Goal: Information Seeking & Learning: Understand process/instructions

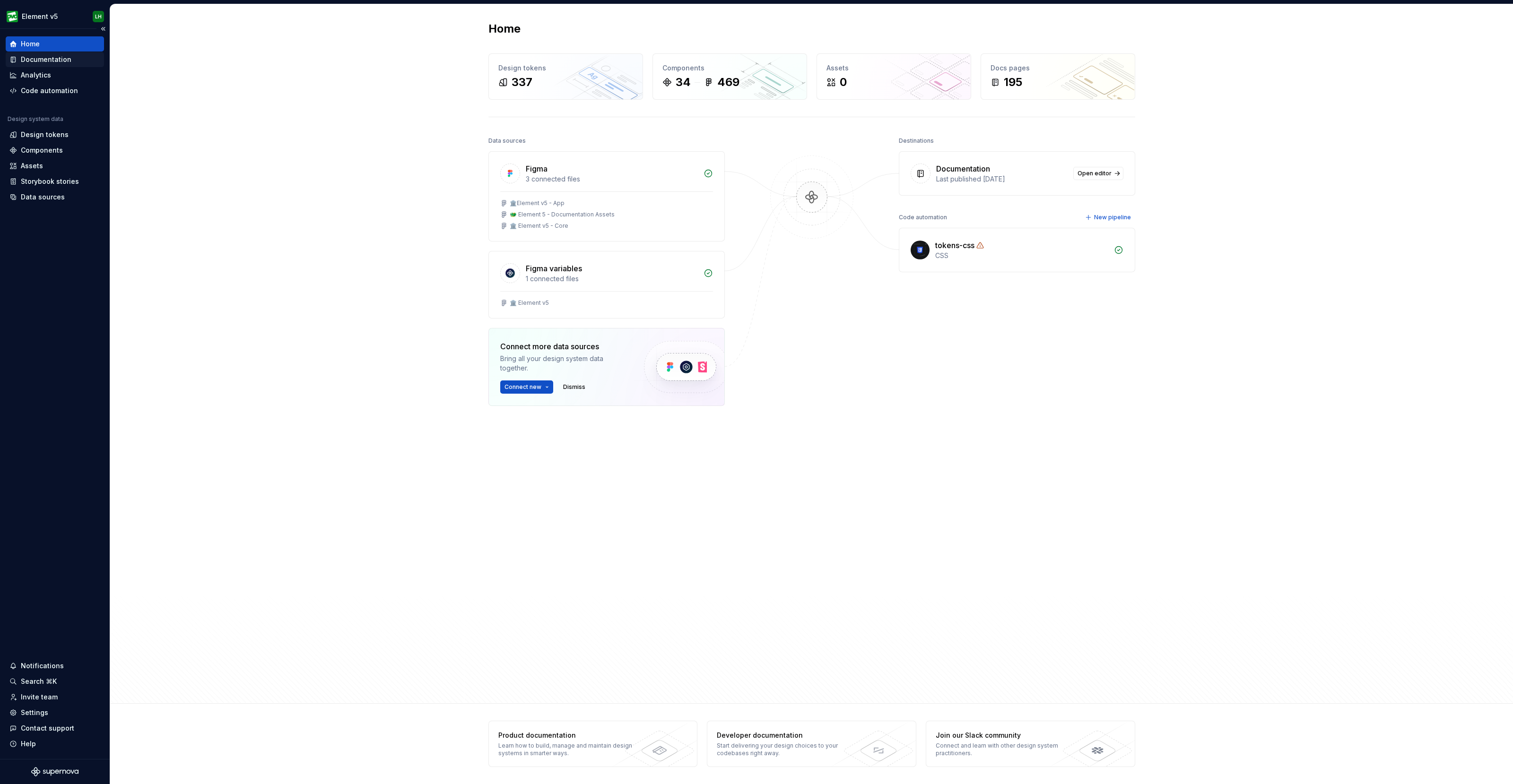
click at [65, 61] on div "Documentation" at bounding box center [47, 59] width 51 height 10
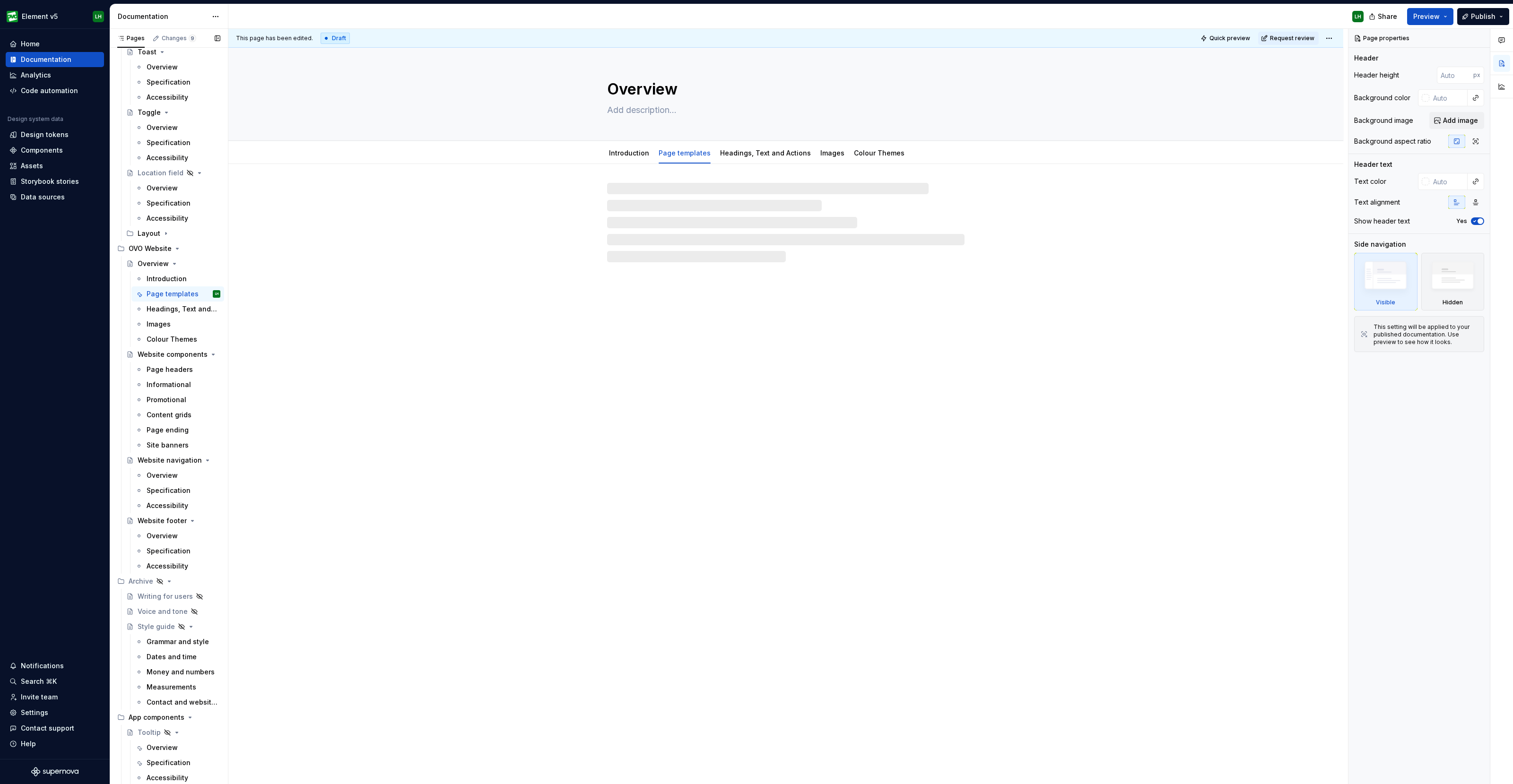
scroll to position [3183, 0]
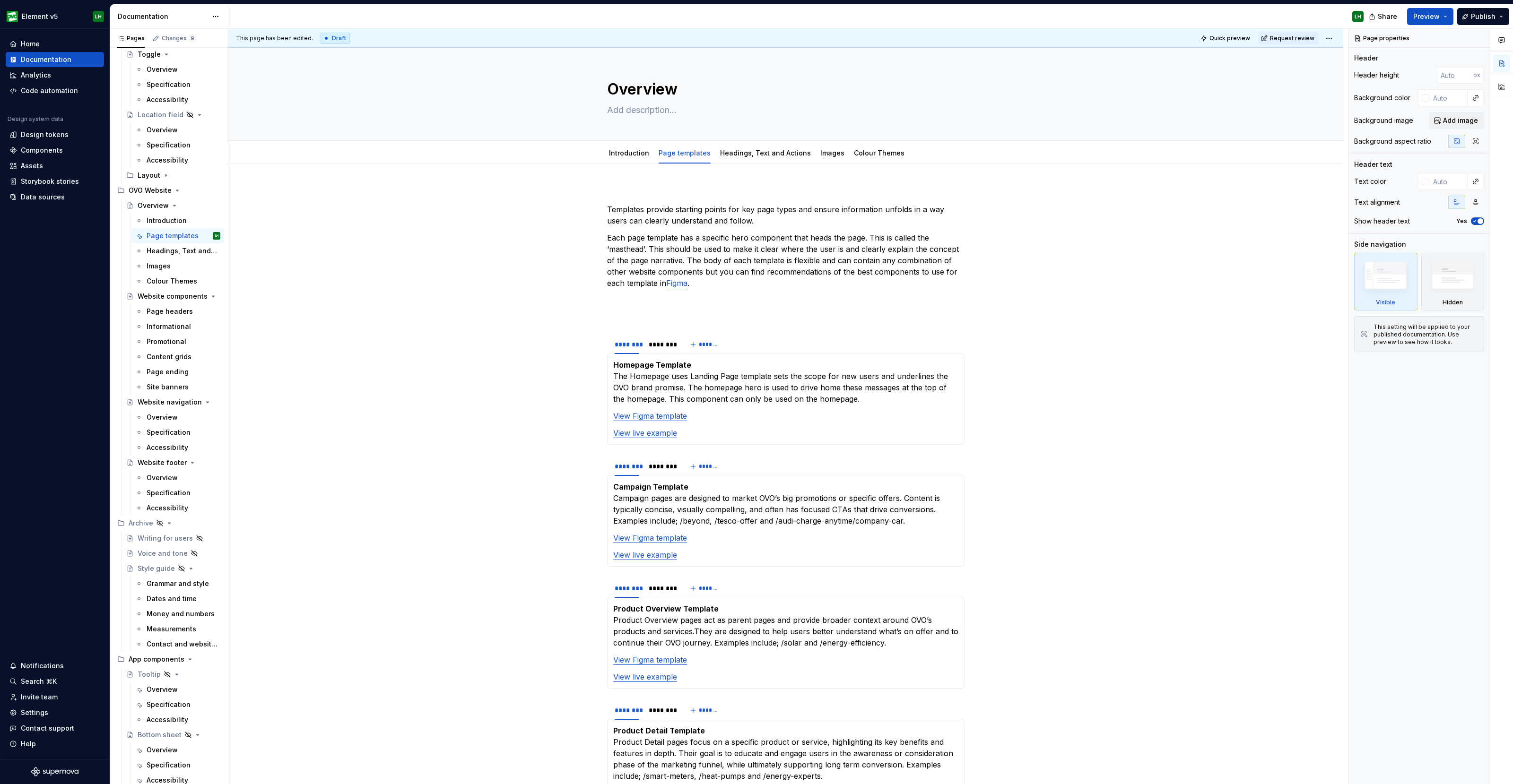
click at [163, 326] on div "Informational" at bounding box center [169, 327] width 45 height 10
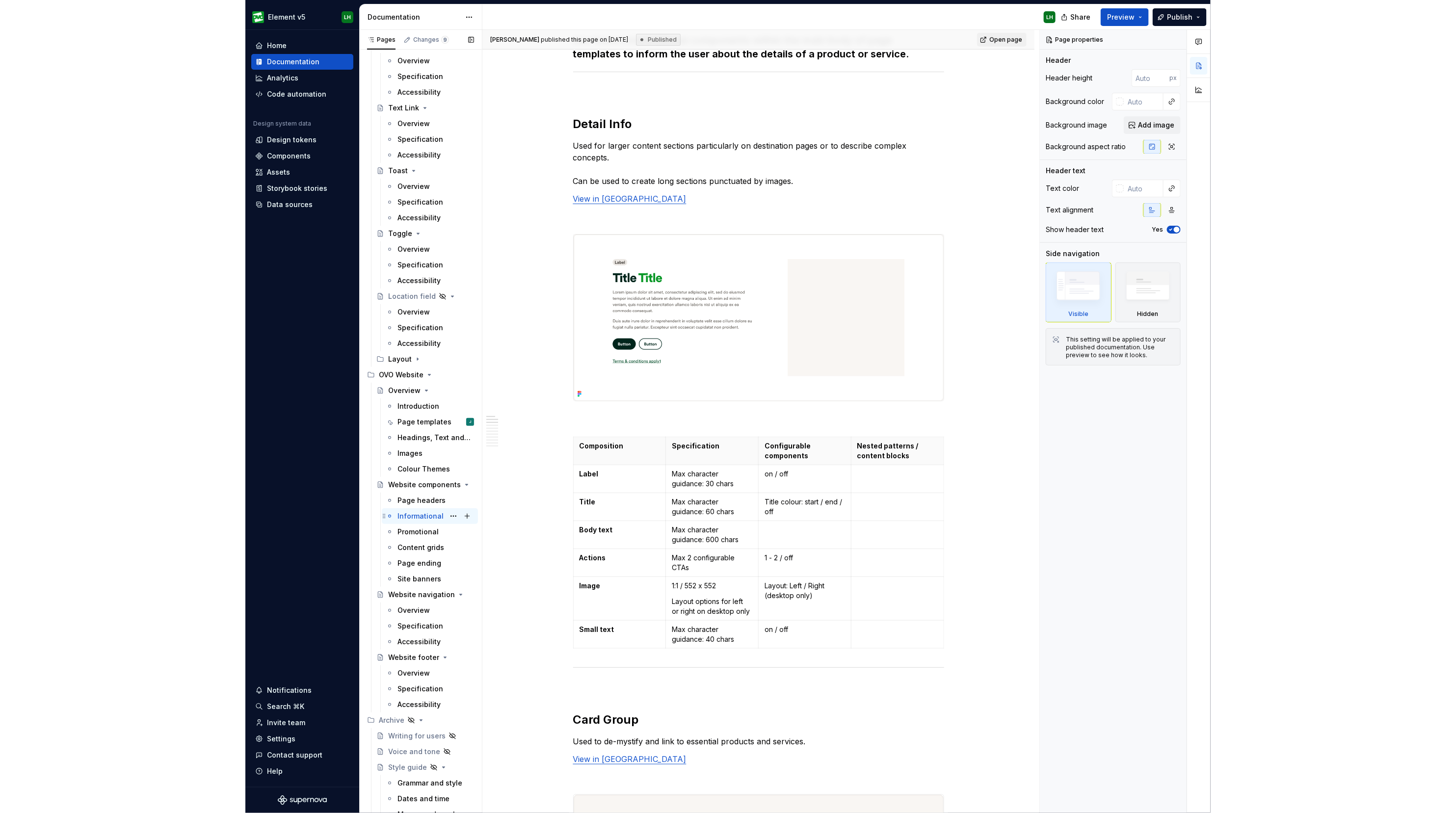
scroll to position [3127, 0]
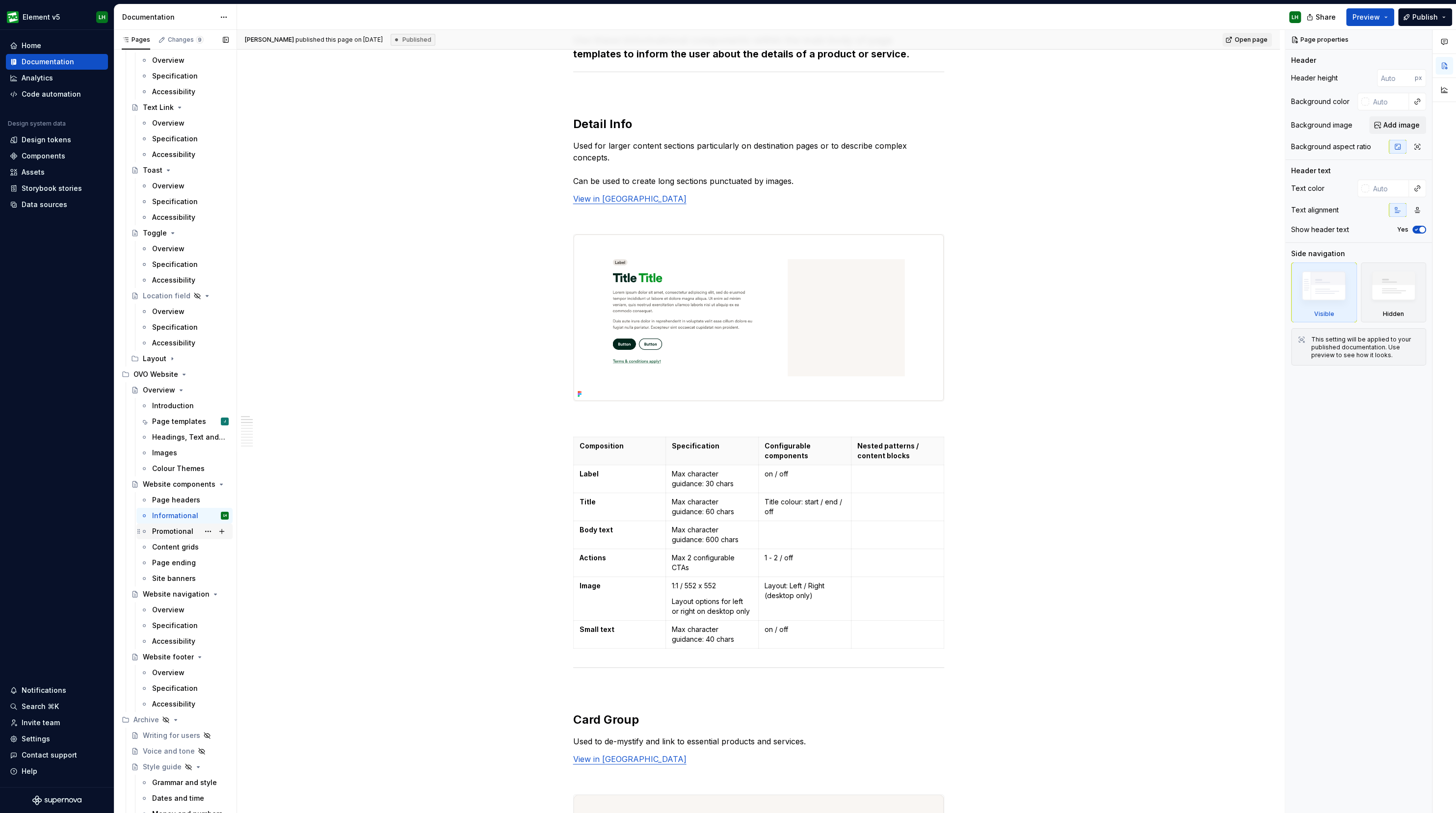
click at [171, 530] on div "Promotional" at bounding box center [172, 531] width 41 height 10
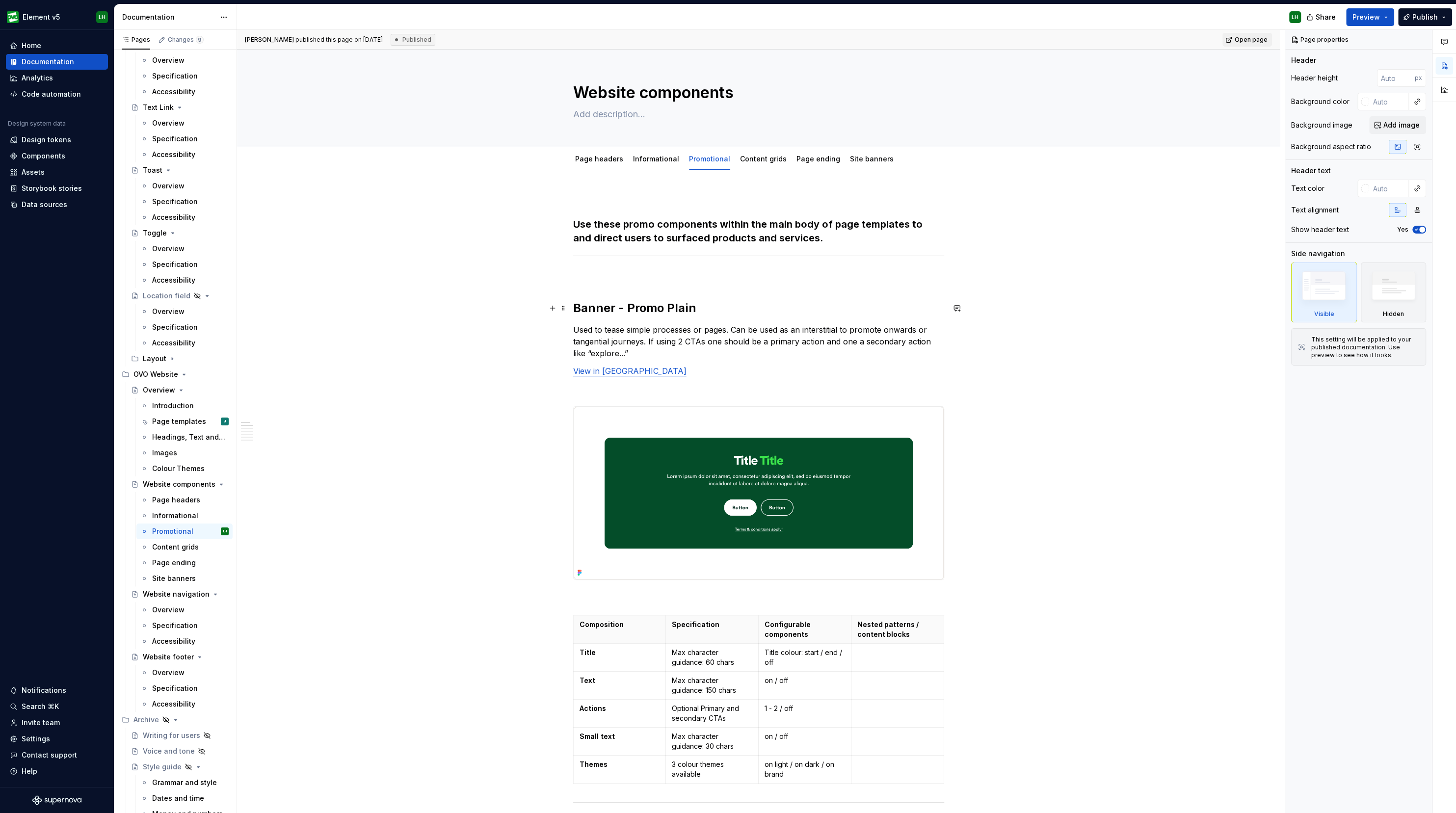
click at [654, 310] on h2 "Banner - Promo Plain" at bounding box center [759, 307] width 371 height 15
type textarea "*"
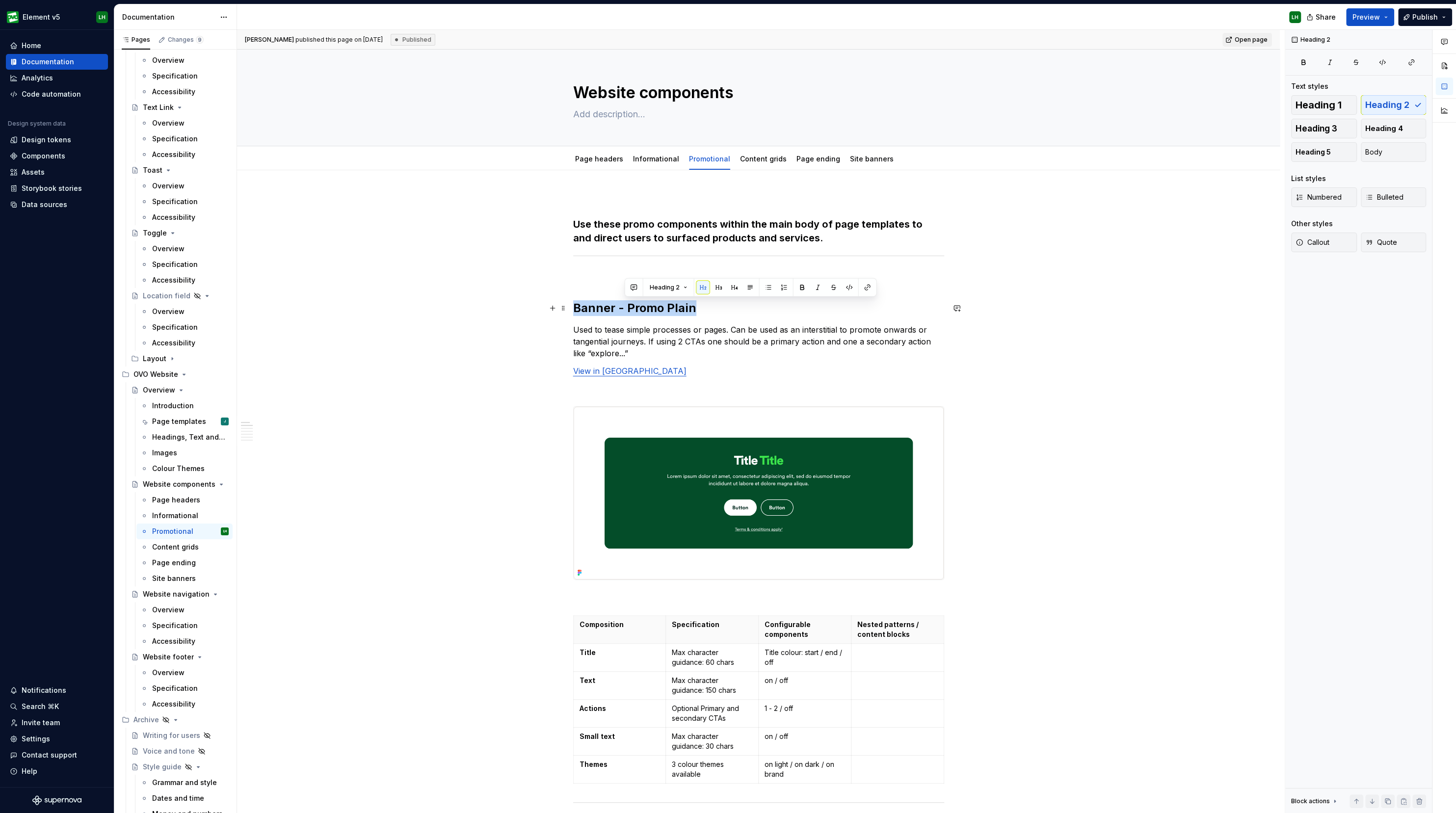
click at [654, 310] on h2 "Banner - Promo Plain" at bounding box center [759, 307] width 371 height 15
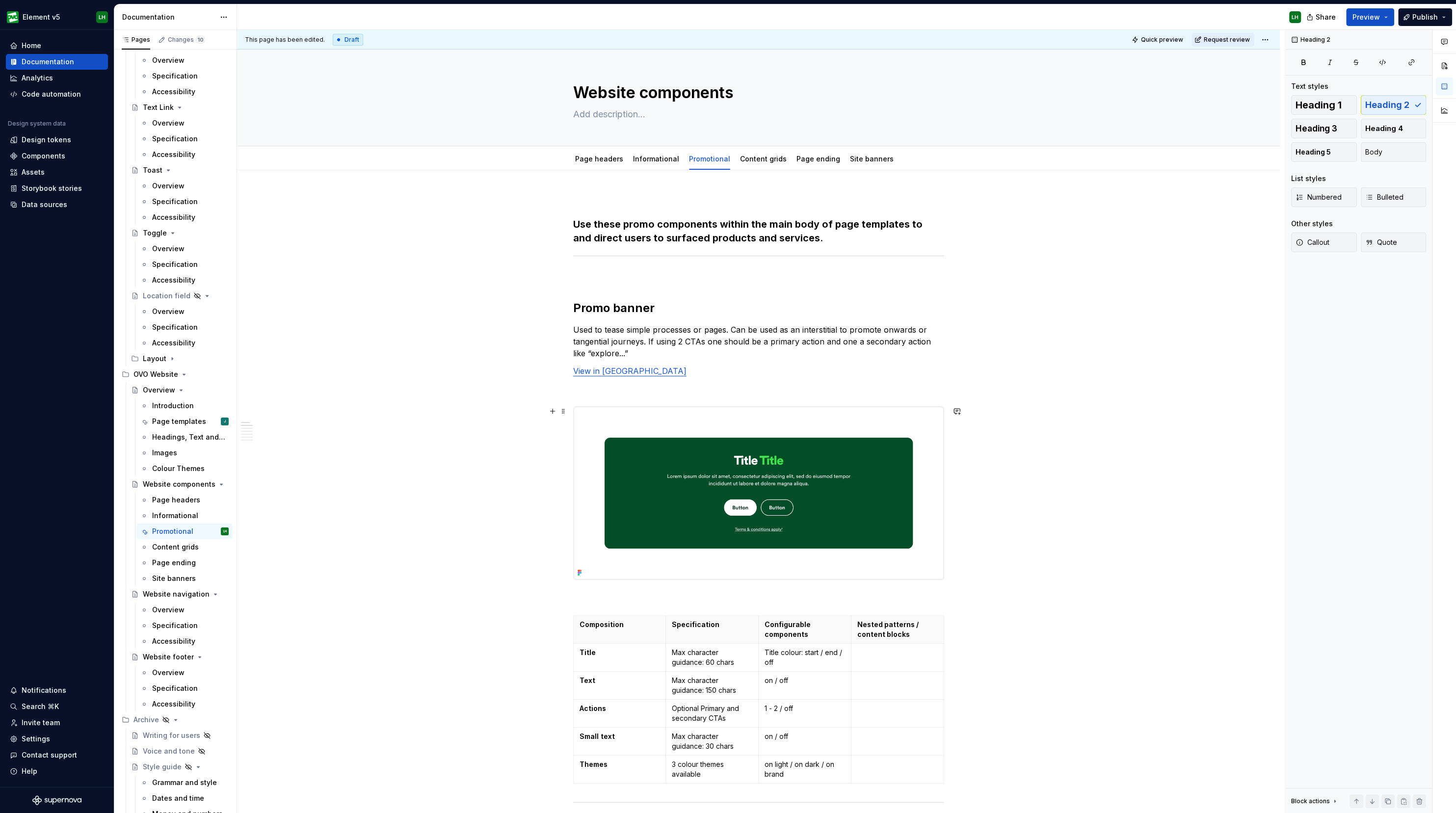
click at [60, 596] on div "Home Documentation Analytics Code automation Design system data Design tokens C…" at bounding box center [57, 408] width 114 height 757
type textarea "*"
